Goal: Navigation & Orientation: Find specific page/section

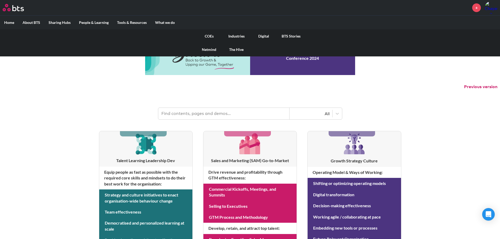
click at [286, 35] on link "BTS Stories" at bounding box center [291, 36] width 27 height 14
